Goal: Find specific page/section: Find specific page/section

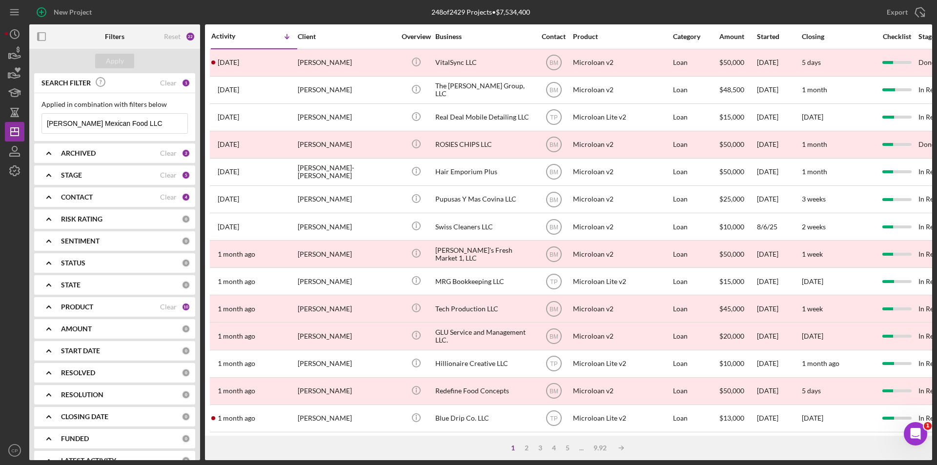
click at [163, 123] on input "[PERSON_NAME] Mexican Food LLC" at bounding box center [114, 124] width 145 height 20
drag, startPoint x: 163, startPoint y: 123, endPoint x: -18, endPoint y: 123, distance: 180.1
click at [0, 123] on html "New Project 248 of 2429 Projects • $7,534,400 [PERSON_NAME] Mexican Food LLC Ex…" at bounding box center [468, 232] width 937 height 465
click at [161, 130] on input "[PERSON_NAME] Mexican Food LLC" at bounding box center [114, 124] width 145 height 20
click at [155, 120] on input "[PERSON_NAME] Mexican Food LLC" at bounding box center [114, 124] width 145 height 20
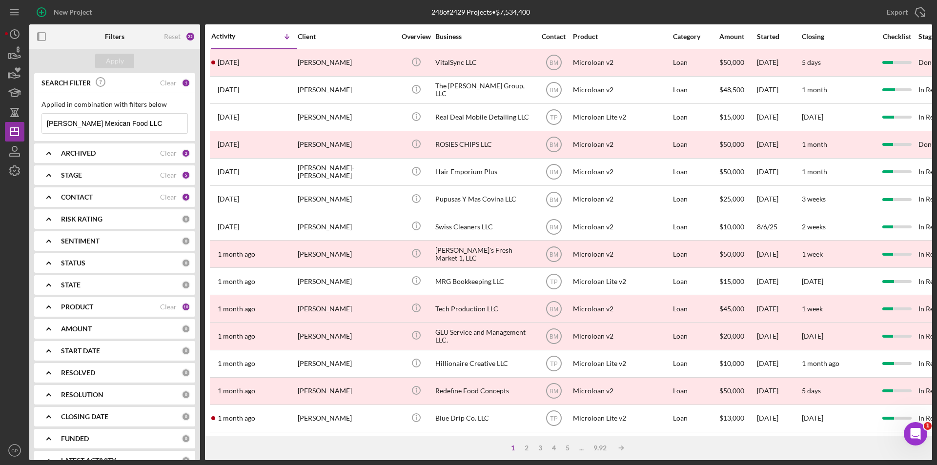
drag, startPoint x: 152, startPoint y: 125, endPoint x: -20, endPoint y: 125, distance: 171.8
click at [0, 125] on html "New Project 248 of 2429 Projects • $7,534,400 [PERSON_NAME] Mexican Food LLC Ex…" at bounding box center [468, 232] width 937 height 465
paste input "dba Kgnails-designer"
type input "dba Kgnails-designer"
click at [128, 61] on button "Apply" at bounding box center [114, 61] width 39 height 15
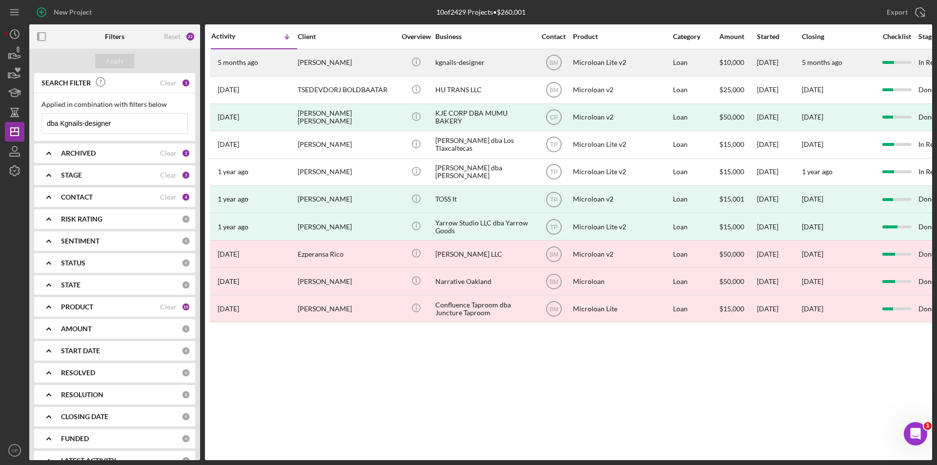
click at [452, 71] on div "kgnails-designer" at bounding box center [484, 63] width 98 height 26
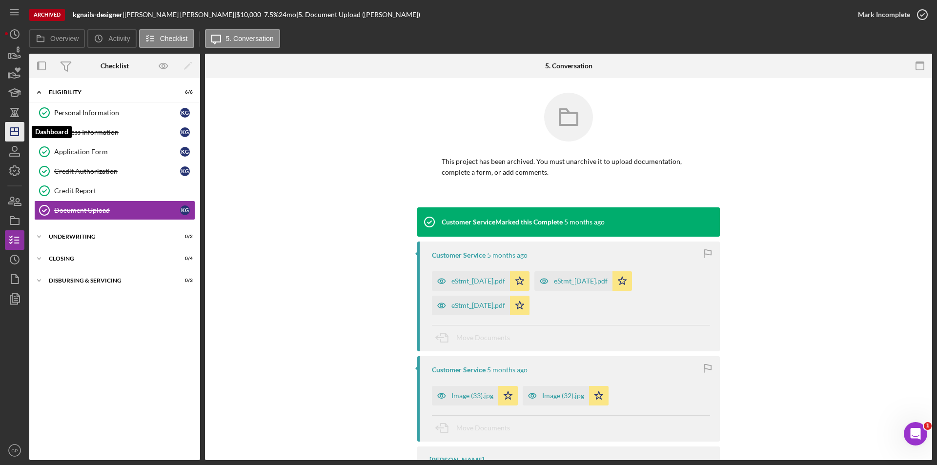
click at [15, 134] on icon "Icon/Dashboard" at bounding box center [14, 132] width 24 height 24
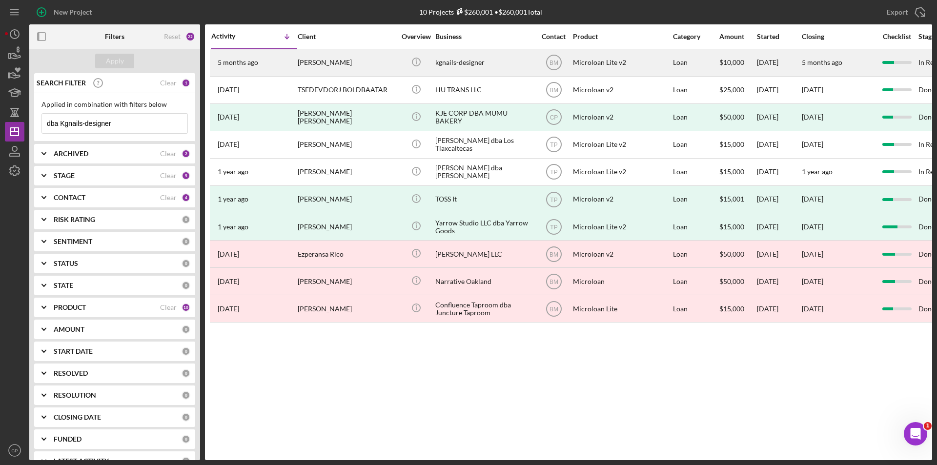
click at [394, 66] on div "[PERSON_NAME]" at bounding box center [347, 63] width 98 height 26
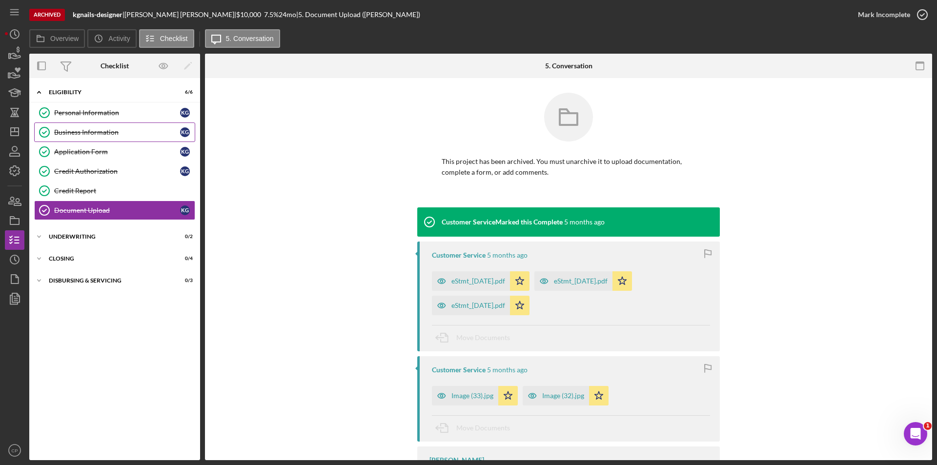
click at [73, 130] on div "Business Information" at bounding box center [117, 132] width 126 height 8
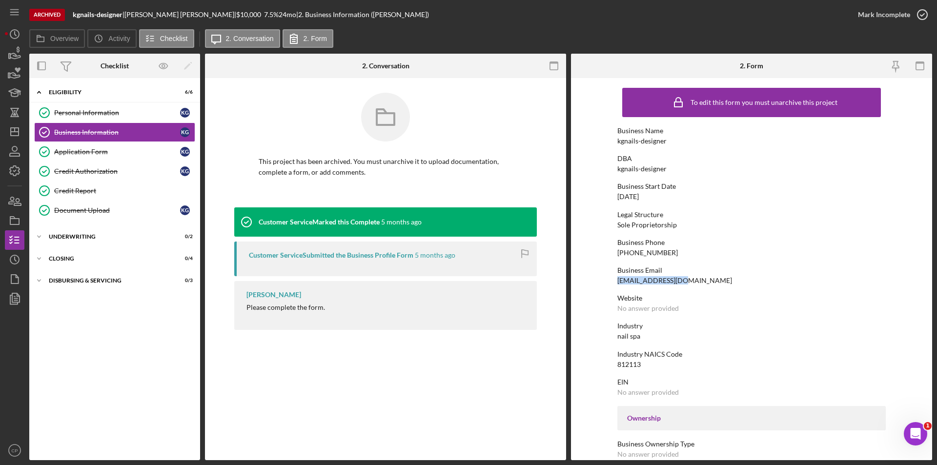
drag, startPoint x: 613, startPoint y: 278, endPoint x: 691, endPoint y: 283, distance: 78.7
click at [691, 283] on form "To edit this form you must unarchive this project Business Name kgnails-designe…" at bounding box center [751, 269] width 361 height 382
copy div "k2620998@gmail.com"
